Goal: Information Seeking & Learning: Learn about a topic

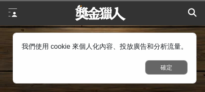
click at [170, 67] on button "確定" at bounding box center [166, 67] width 42 height 14
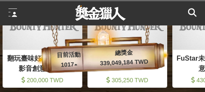
click at [13, 11] on div at bounding box center [12, 12] width 8 height 8
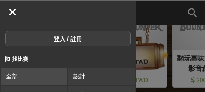
click at [19, 76] on link "全部" at bounding box center [34, 76] width 67 height 17
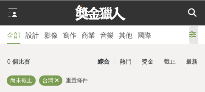
click at [195, 33] on div at bounding box center [193, 35] width 9 height 18
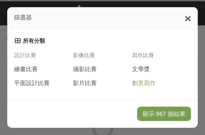
click at [147, 80] on span "創意寫作" at bounding box center [144, 84] width 24 height 8
click at [147, 68] on span "文學獎" at bounding box center [141, 70] width 18 height 8
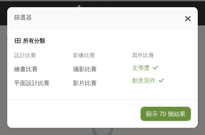
click at [160, 92] on button "顯示 70 個結果" at bounding box center [166, 114] width 51 height 14
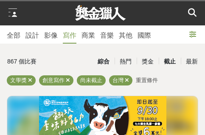
click at [170, 63] on div "截止" at bounding box center [170, 61] width 22 height 15
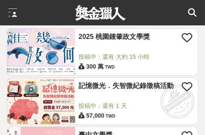
click at [138, 89] on link "記憶微光．失智微紀錄徵稿活動" at bounding box center [130, 86] width 103 height 9
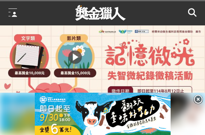
scroll to position [255, 0]
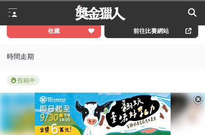
click at [198, 92] on icon at bounding box center [198, 99] width 9 height 9
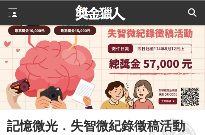
scroll to position [0, 0]
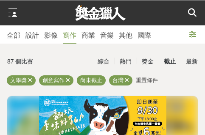
scroll to position [127, 0]
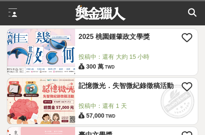
click at [101, 39] on link "2025 桃園鍾肇政文學獎" at bounding box center [130, 36] width 103 height 9
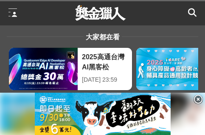
scroll to position [255, 0]
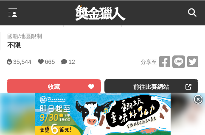
click at [198, 92] on icon at bounding box center [198, 99] width 9 height 9
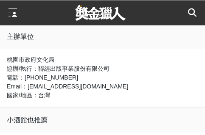
scroll to position [425, 0]
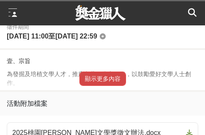
click at [94, 74] on div "顯示更多內容" at bounding box center [102, 79] width 205 height 23
click at [94, 79] on button "顯示更多內容" at bounding box center [102, 79] width 47 height 14
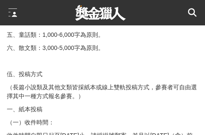
scroll to position [807, 0]
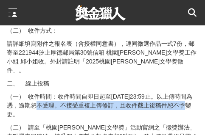
drag, startPoint x: 35, startPoint y: 100, endPoint x: 186, endPoint y: 98, distance: 150.7
click at [186, 92] on p "（一） 收件時間：收件時間自即日起至[DATE]23:59止。以上傳時間為憑，逾期恕不受理。不接受重複上傳修訂，且收件截止後稿件恕不予變更。" at bounding box center [102, 106] width 191 height 27
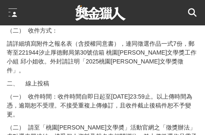
click at [168, 92] on p "（一） 收件時間：收件時間自即日起至[DATE]23:59止。以上傳時間為憑，逾期恕不受理。不接受重複上傳修訂，且收件截止後稿件恕不予變更。" at bounding box center [102, 106] width 191 height 27
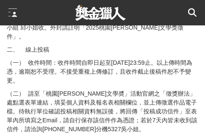
scroll to position [858, 0]
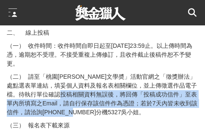
drag, startPoint x: 91, startPoint y: 88, endPoint x: 74, endPoint y: 104, distance: 23.7
click at [74, 92] on p "（二） 請至「桃園[PERSON_NAME]文學奬」活動官網之「徵獎辦法」處點選表單連結，填妥個人資料及報名表相關欄位，並上傳徵選作品電子檔。待執行單位確認投…" at bounding box center [102, 95] width 191 height 45
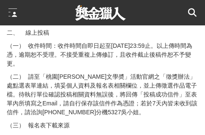
click at [125, 92] on p "（二） 請至「桃園[PERSON_NAME]文學奬」活動官網之「徵獎辦法」處點選表單連結，填妥個人資料及報名表相關欄位，並上傳徵選作品電子檔。待執行單位確認投…" at bounding box center [102, 95] width 191 height 45
drag, startPoint x: 51, startPoint y: 70, endPoint x: 169, endPoint y: 60, distance: 118.0
click at [171, 73] on p "（二） 請至「桃園[PERSON_NAME]文學奬」活動官網之「徵獎辦法」處點選表單連結，填妥個人資料及報名表相關欄位，並上傳徵選作品電子檔。待執行單位確認投…" at bounding box center [102, 95] width 191 height 45
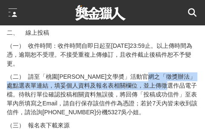
drag, startPoint x: 175, startPoint y: 69, endPoint x: 197, endPoint y: 76, distance: 23.1
click at [197, 76] on p "（二） 請至「桃園[PERSON_NAME]文學奬」活動官網之「徵獎辦法」處點選表單連結，填妥個人資料及報名表相關欄位，並上傳徵選作品電子檔。待執行單位確認投…" at bounding box center [102, 95] width 191 height 45
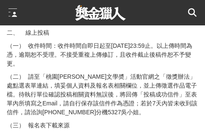
drag, startPoint x: 189, startPoint y: 91, endPoint x: 201, endPoint y: 114, distance: 26.0
click at [190, 92] on p "（二） 請至「桃園[PERSON_NAME]文學奬」活動官網之「徵獎辦法」處點選表單連結，填妥個人資料及報名表相關欄位，並上傳徵選作品電子檔。待執行單位確認投…" at bounding box center [102, 95] width 191 height 45
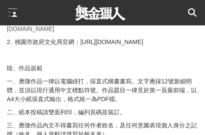
scroll to position [993, 0]
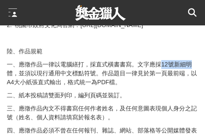
drag, startPoint x: 159, startPoint y: 48, endPoint x: 191, endPoint y: 55, distance: 32.6
click at [198, 60] on p "一、應徵作品一律以電腦繕打，採直式橫書書寫。文字應採12號新細明體，並須以現行通用中文標點符號。作品題目一律見於第一頁最前端，以A4大小紙張直式輸出，格式統一…" at bounding box center [102, 73] width 191 height 27
click at [70, 60] on p "一、應徵作品一律以電腦繕打，採直式橫書書寫。文字應採12號新細明體，並須以現行通用中文標點符號。作品題目一律見於第一頁最前端，以A4大小紙張直式輸出，格式統一…" at bounding box center [102, 73] width 191 height 27
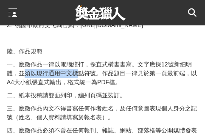
drag, startPoint x: 24, startPoint y: 56, endPoint x: 80, endPoint y: 56, distance: 56.0
click at [80, 60] on p "一、應徵作品一律以電腦繕打，採直式橫書書寫。文字應採12號新細明體，並須以現行通用中文標點符號。作品題目一律見於第一頁最前端，以A4大小紙張直式輸出，格式統一…" at bounding box center [102, 73] width 191 height 27
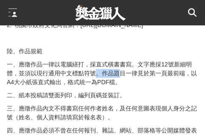
drag, startPoint x: 94, startPoint y: 58, endPoint x: 123, endPoint y: 59, distance: 28.4
click at [123, 60] on p "一、應徵作品一律以電腦繕打，採直式橫書書寫。文字應採12號新細明體，並須以現行通用中文標點符號。作品題目一律見於第一頁最前端，以A4大小紙張直式輸出，格式統一…" at bounding box center [102, 73] width 191 height 27
click at [132, 60] on p "一、應徵作品一律以電腦繕打，採直式橫書書寫。文字應採12號新細明體，並須以現行通用中文標點符號。作品題目一律見於第一頁最前端，以A4大小紙張直式輸出，格式統一…" at bounding box center [102, 73] width 191 height 27
drag, startPoint x: 110, startPoint y: 59, endPoint x: 152, endPoint y: 59, distance: 42.0
click at [152, 60] on p "一、應徵作品一律以電腦繕打，採直式橫書書寫。文字應採12號新細明體，並須以現行通用中文標點符號。作品題目一律見於第一頁最前端，以A4大小紙張直式輸出，格式統一…" at bounding box center [102, 73] width 191 height 27
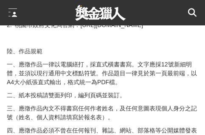
click at [157, 60] on p "一、應徵作品一律以電腦繕打，採直式橫書書寫。文字應採12號新細明體，並須以現行通用中文標點符號。作品題目一律見於第一頁最前端，以A4大小紙張直式輸出，格式統一…" at bounding box center [102, 73] width 191 height 27
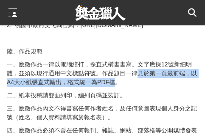
drag, startPoint x: 139, startPoint y: 58, endPoint x: 111, endPoint y: 70, distance: 30.6
click at [113, 70] on p "一、應徵作品一律以電腦繕打，採直式橫書書寫。文字應採12號新細明體，並須以現行通用中文標點符號。作品題目一律見於第一頁最前端，以A4大小紙張直式輸出，格式統一…" at bounding box center [102, 73] width 191 height 27
click at [98, 70] on p "一、應徵作品一律以電腦繕打，採直式橫書書寫。文字應採12號新細明體，並須以現行通用中文標點符號。作品題目一律見於第一頁最前端，以A4大小紙張直式輸出，格式統一…" at bounding box center [102, 73] width 191 height 27
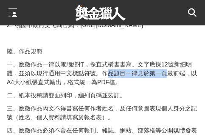
drag, startPoint x: 108, startPoint y: 59, endPoint x: 169, endPoint y: 53, distance: 60.9
click at [169, 60] on p "一、應徵作品一律以電腦繕打，採直式橫書書寫。文字應採12號新細明體，並須以現行通用中文標點符號。作品題目一律見於第一頁最前端，以A4大小紙張直式輸出，格式統一…" at bounding box center [102, 73] width 191 height 27
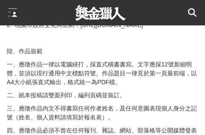
click at [176, 60] on p "一、應徵作品一律以電腦繕打，採直式橫書書寫。文字應採12號新細明體，並須以現行通用中文標點符號。作品題目一律見於第一頁最前端，以A4大小紙張直式輸出，格式統一…" at bounding box center [102, 73] width 191 height 27
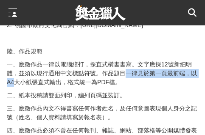
drag, startPoint x: 16, startPoint y: 69, endPoint x: 128, endPoint y: 61, distance: 112.4
click at [128, 61] on p "一、應徵作品一律以電腦繕打，採直式橫書書寫。文字應採12號新細明體，並須以現行通用中文標點符號。作品題目一律見於第一頁最前端，以A4大小紙張直式輸出，格式統一…" at bounding box center [102, 73] width 191 height 27
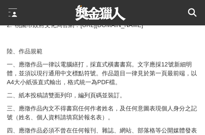
click at [129, 65] on p "一、應徵作品一律以電腦繕打，採直式橫書書寫。文字應採12號新細明體，並須以現行通用中文標點符號。作品題目一律見於第一頁最前端，以A4大小紙張直式輸出，格式統一…" at bounding box center [102, 73] width 191 height 27
click at [87, 60] on p "一、應徵作品一律以電腦繕打，採直式橫書書寫。文字應採12號新細明體，並須以現行通用中文標點符號。作品題目一律見於第一頁最前端，以A4大小紙張直式輸出，格式統一…" at bounding box center [102, 73] width 191 height 27
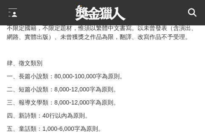
scroll to position [624, 0]
